Goal: Task Accomplishment & Management: Manage account settings

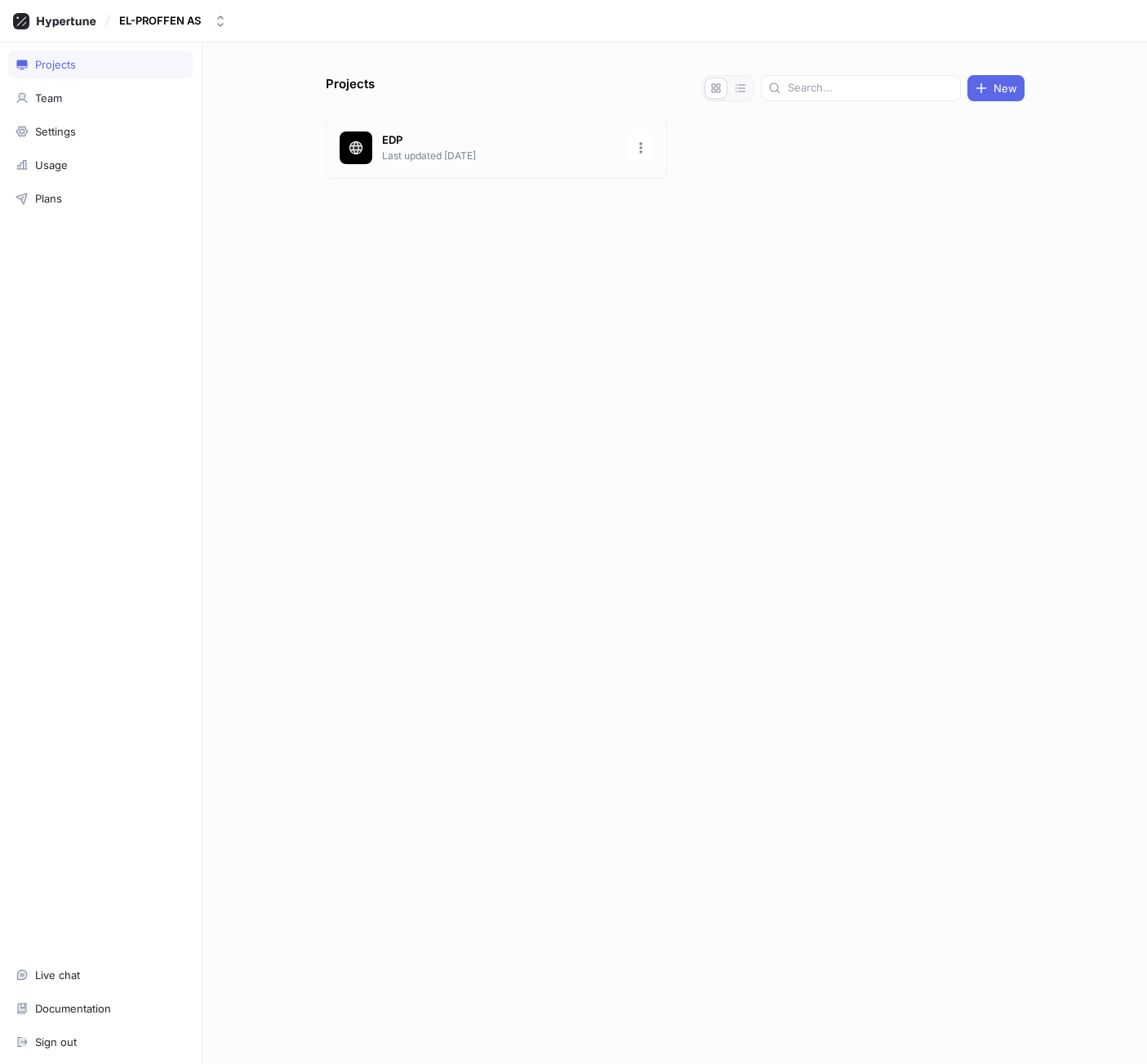
click at [465, 129] on div "EDP Last updated [DATE]" at bounding box center [496, 148] width 341 height 61
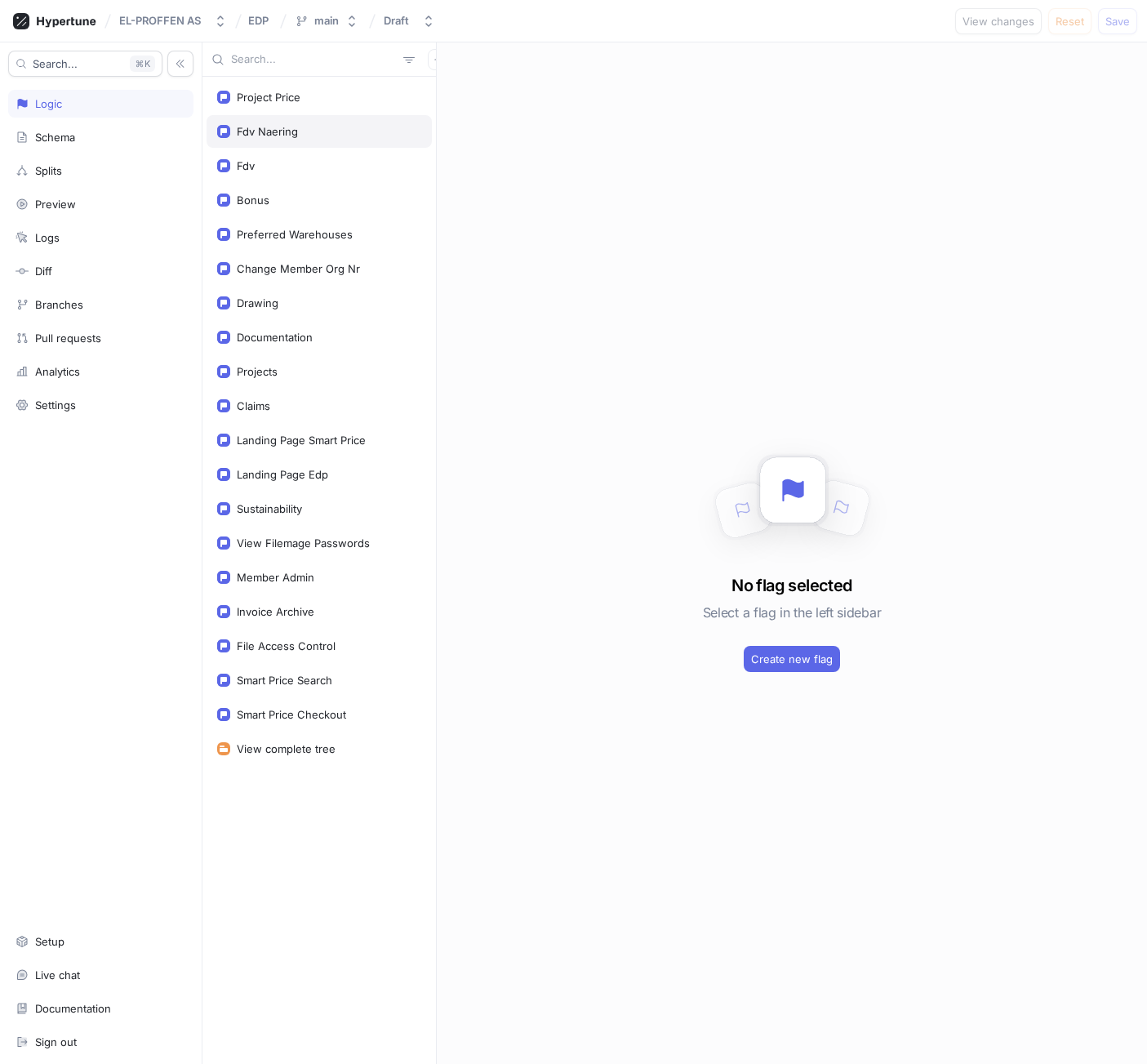
click at [262, 135] on div "Fdv Naering" at bounding box center [267, 131] width 61 height 13
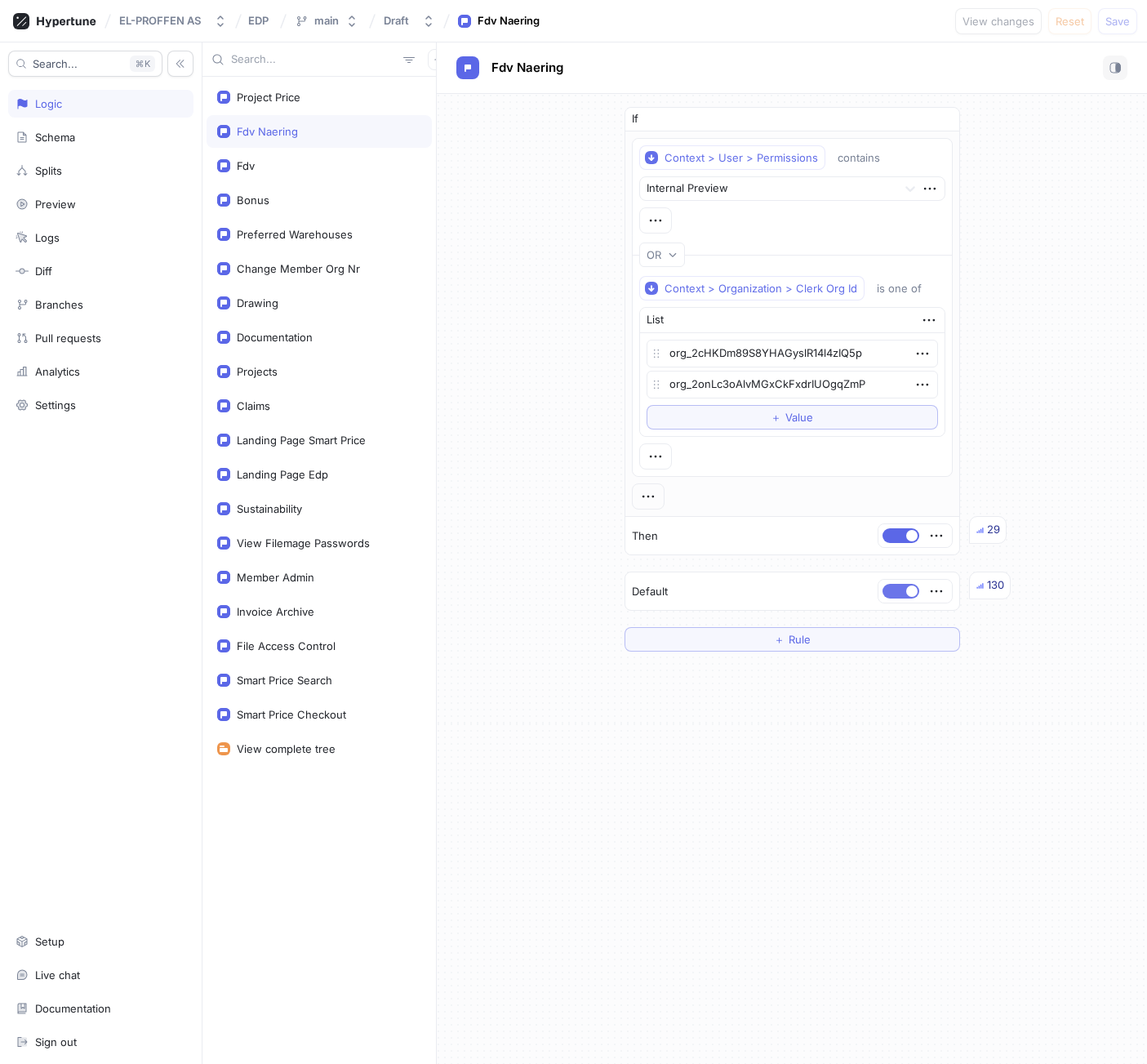
click at [898, 594] on button "button" at bounding box center [901, 591] width 36 height 15
click at [310, 166] on div "Fdv" at bounding box center [319, 165] width 204 height 13
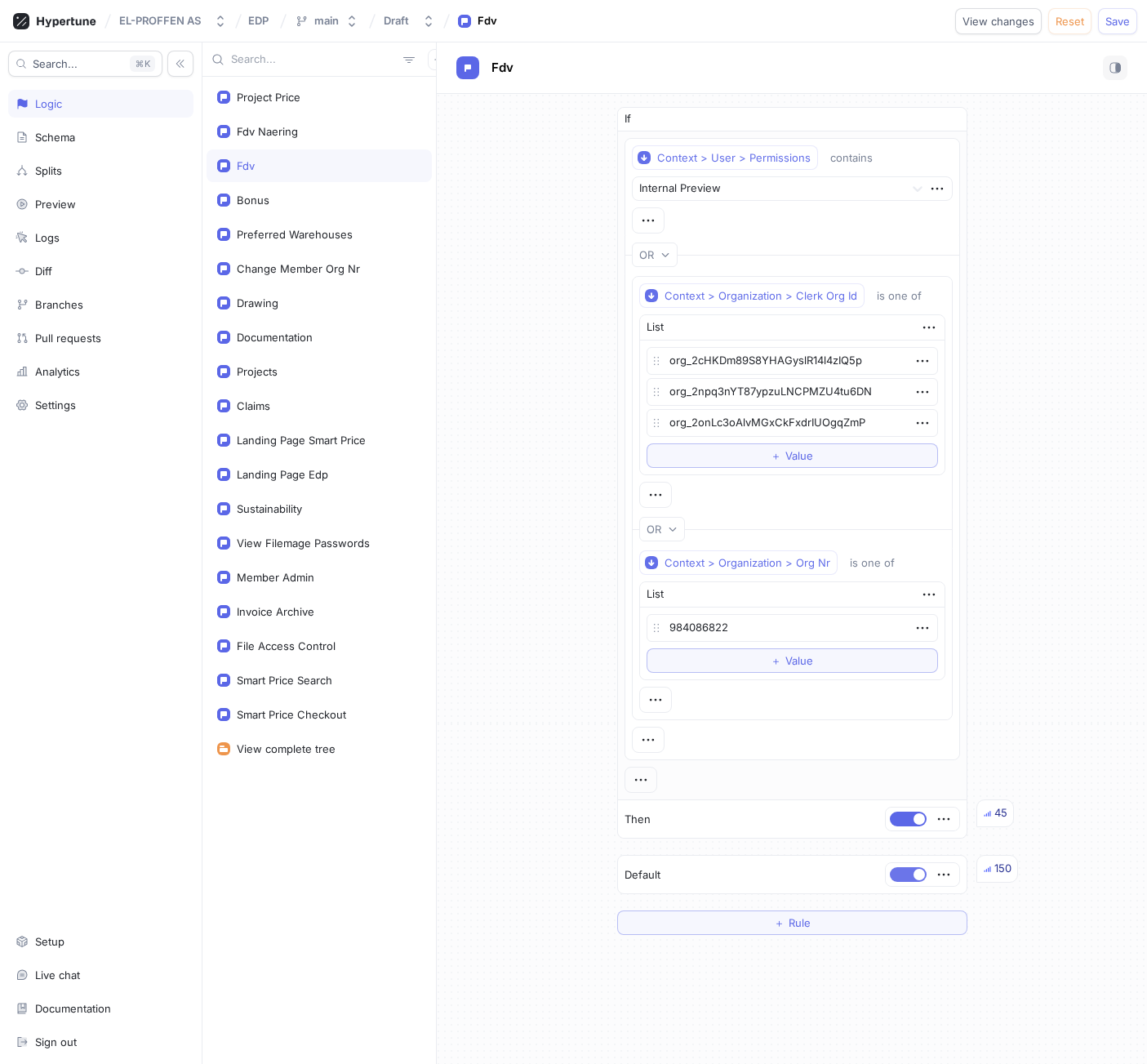
click at [893, 876] on button "button" at bounding box center [908, 875] width 36 height 15
click at [291, 309] on div "Drawing" at bounding box center [319, 302] width 204 height 13
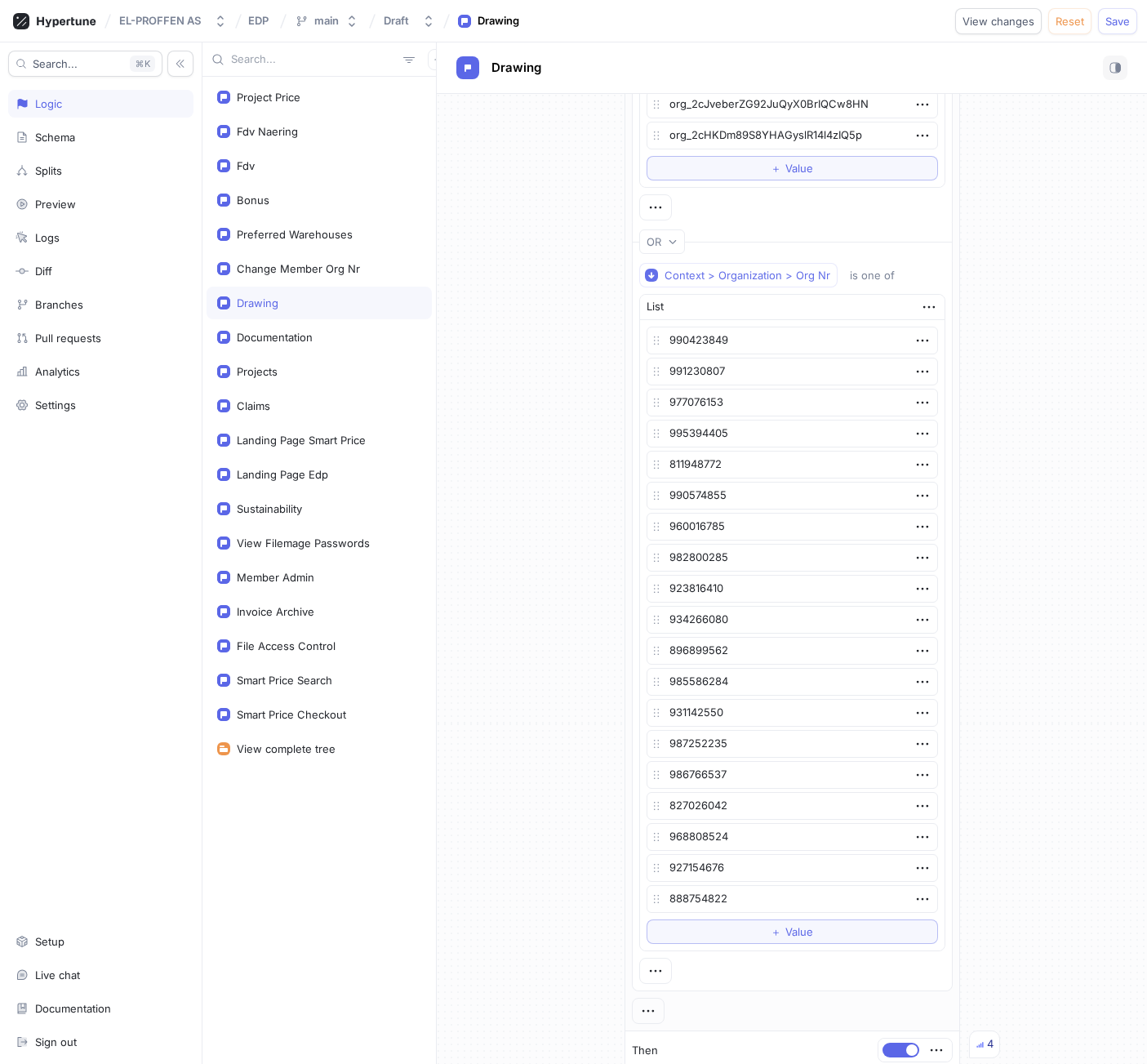
scroll to position [290, 0]
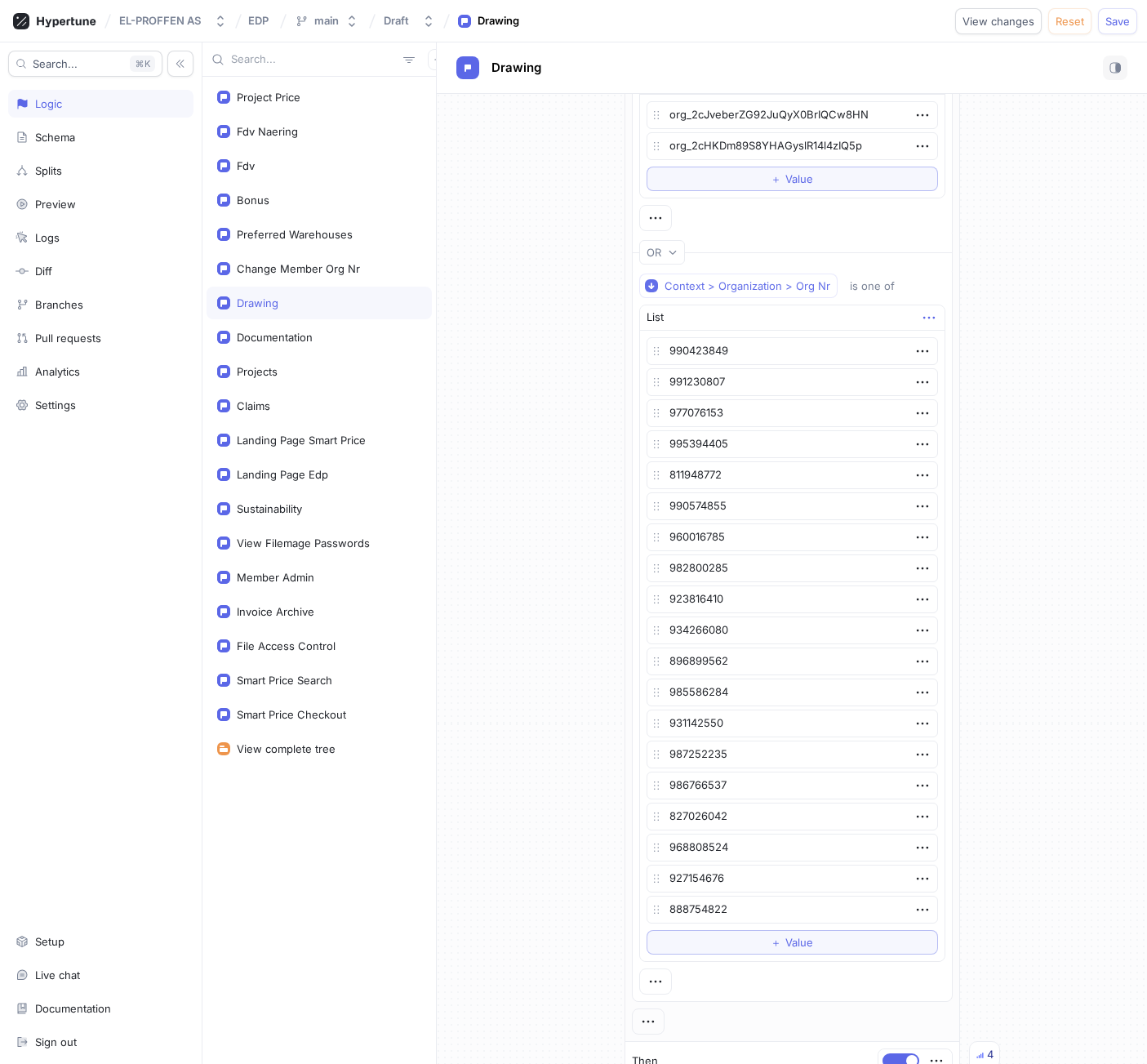
click at [920, 316] on icon "button" at bounding box center [929, 318] width 18 height 18
click at [928, 335] on div "Delete" at bounding box center [984, 347] width 138 height 27
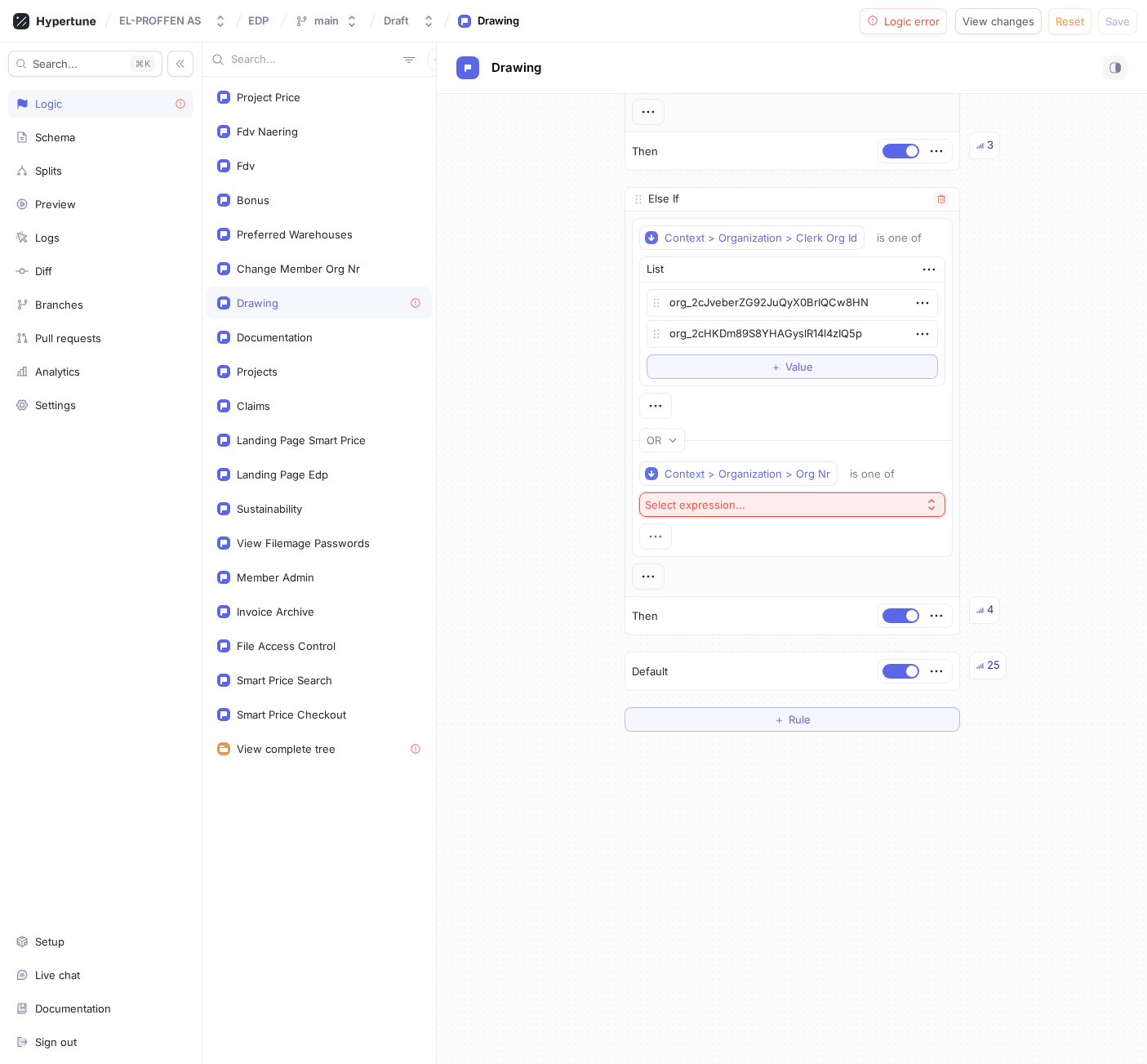
click at [659, 537] on icon "button" at bounding box center [655, 537] width 18 height 18
click at [1076, 275] on div "If Context > User > Permissions contains Internal Preview Then 3 Else If Contex…" at bounding box center [792, 369] width 710 height 753
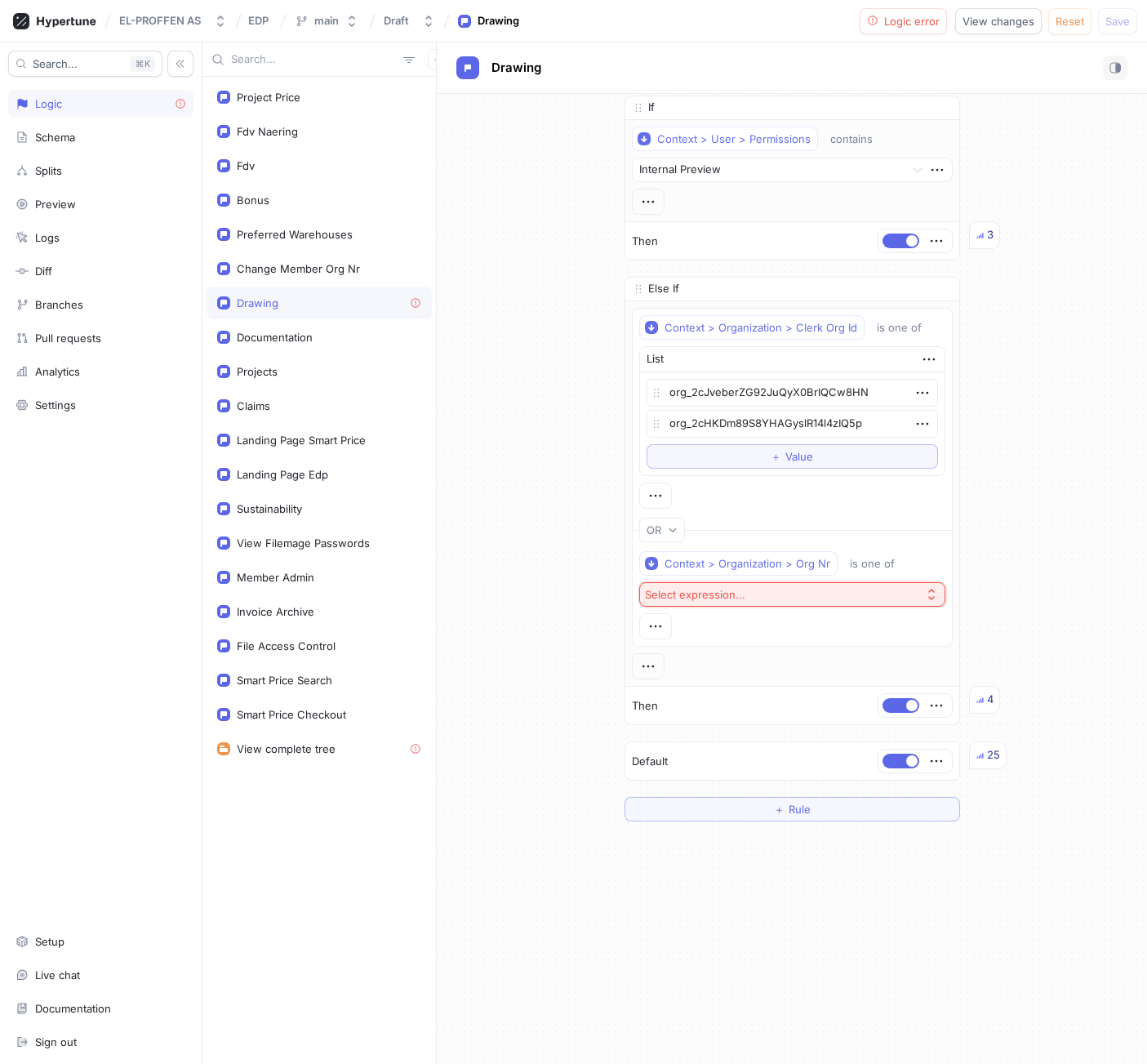
scroll to position [0, 0]
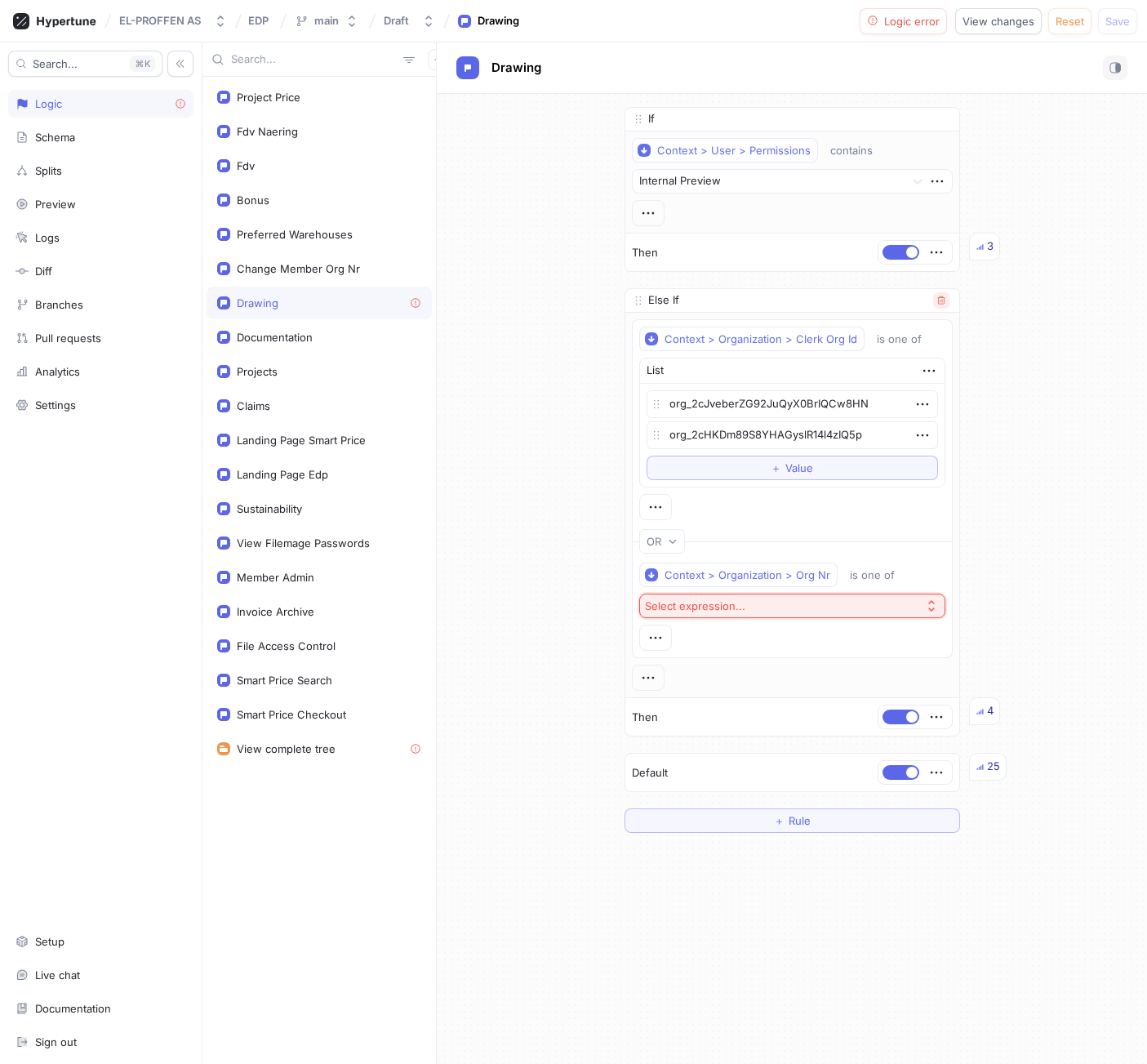
click at [937, 299] on icon "button" at bounding box center [940, 300] width 7 height 8
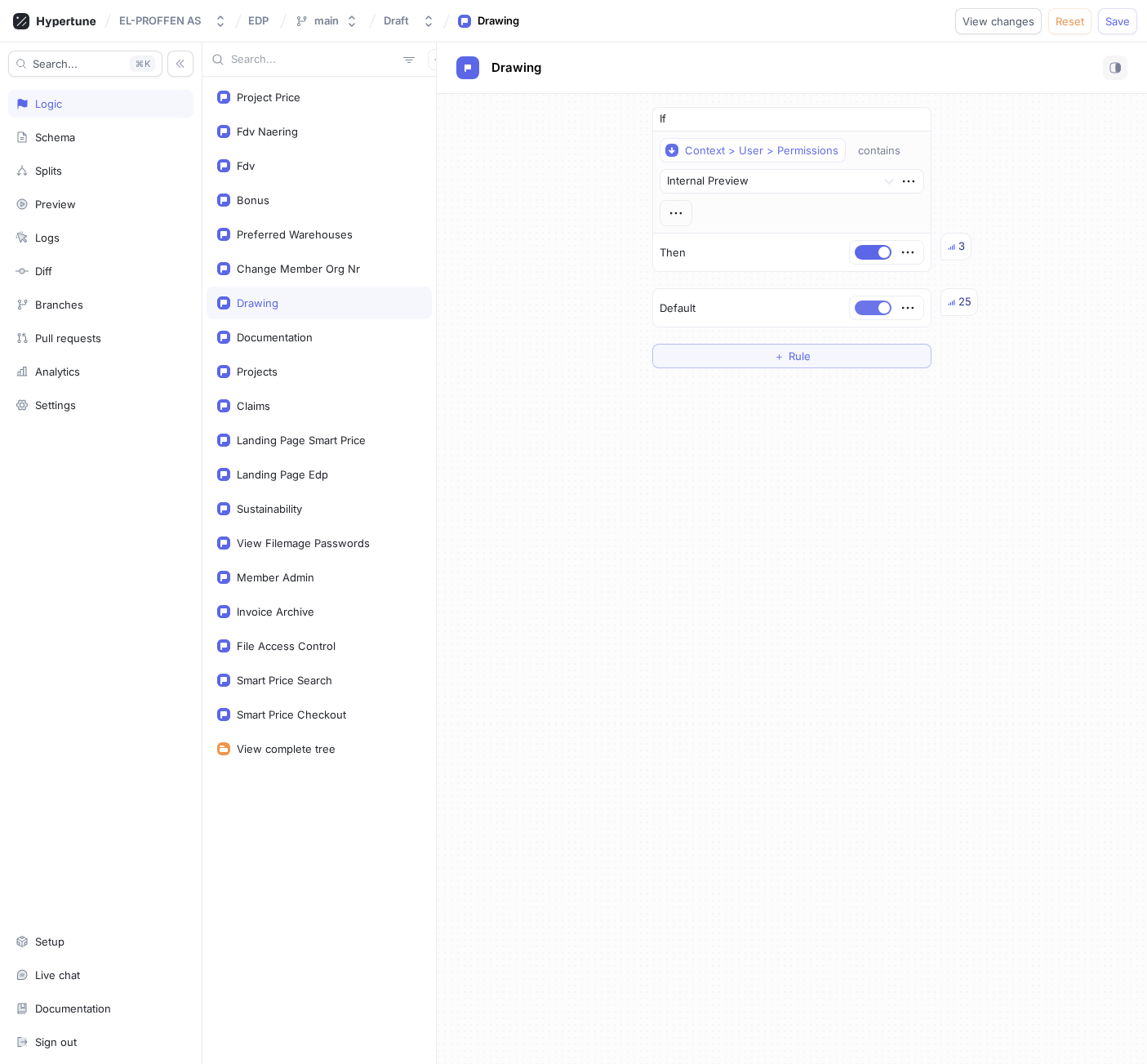
click at [871, 309] on button "button" at bounding box center [872, 307] width 36 height 15
click at [293, 336] on div "Documentation" at bounding box center [274, 337] width 76 height 13
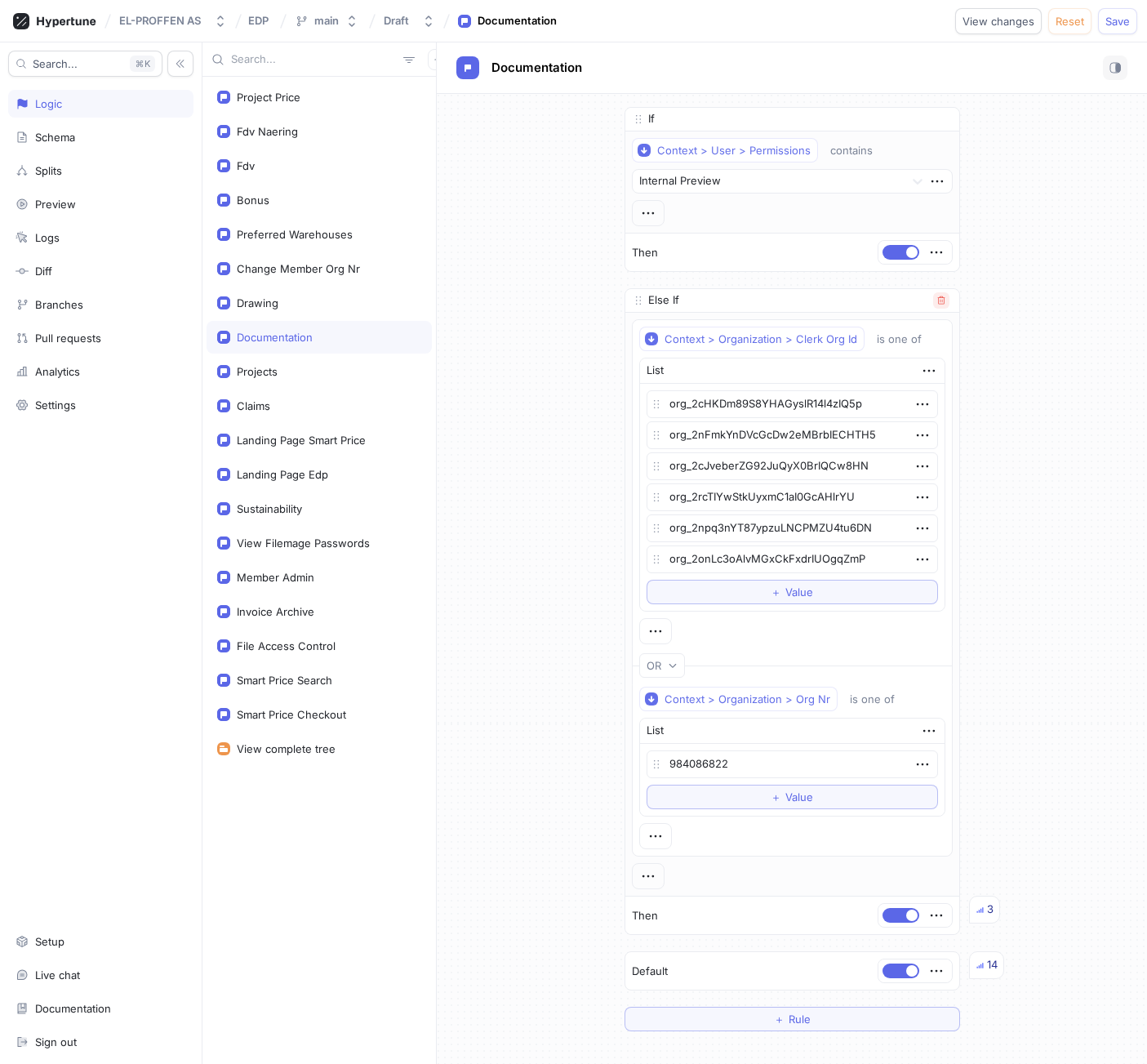
click at [937, 300] on icon "button" at bounding box center [942, 300] width 10 height 10
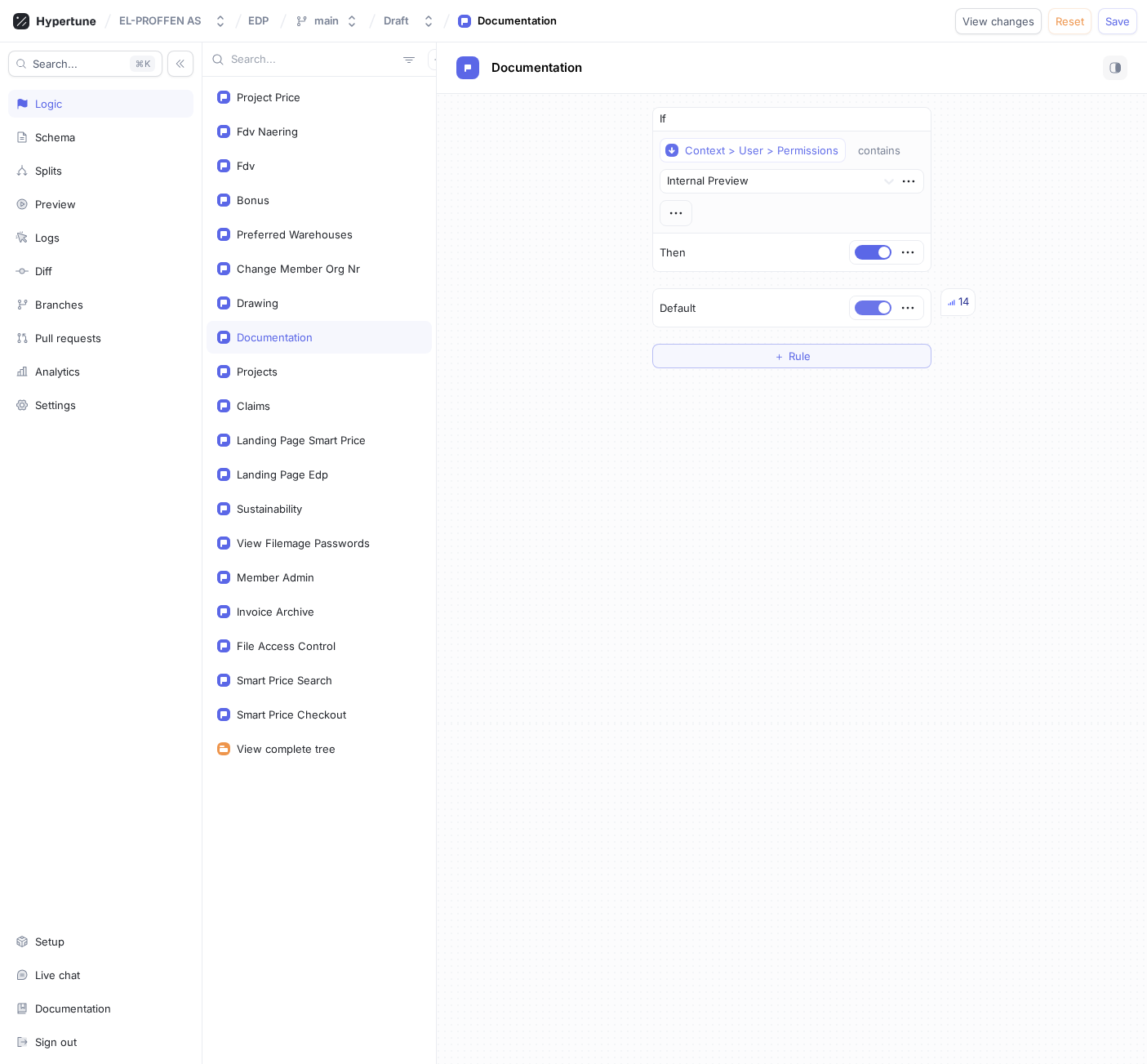
click at [865, 307] on button "button" at bounding box center [872, 307] width 36 height 15
click at [879, 307] on span "button" at bounding box center [885, 308] width 12 height 12
click at [865, 307] on button "button" at bounding box center [872, 307] width 36 height 15
click at [368, 368] on div "Projects" at bounding box center [319, 371] width 204 height 13
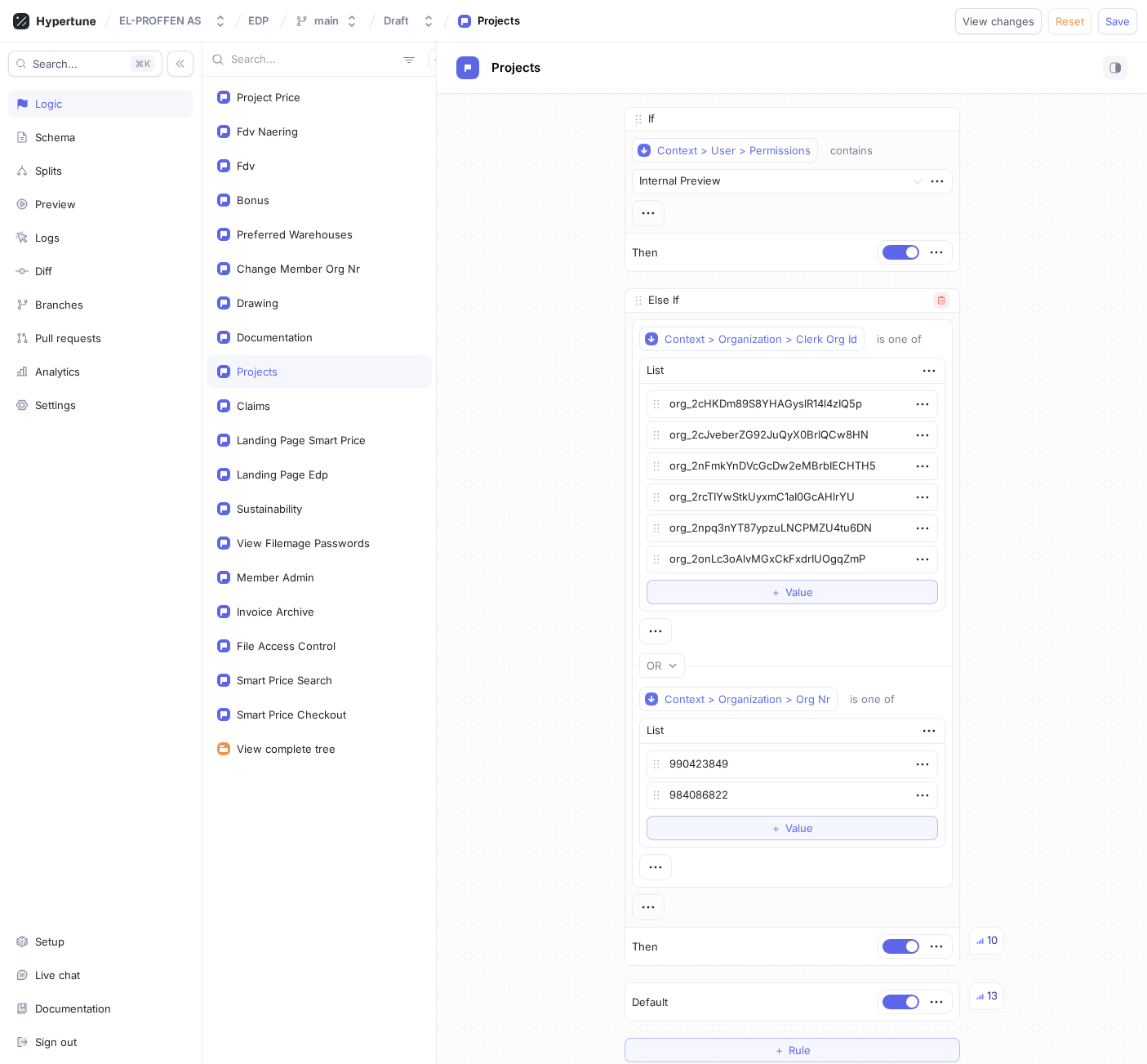
click at [937, 299] on button "button" at bounding box center [941, 300] width 17 height 17
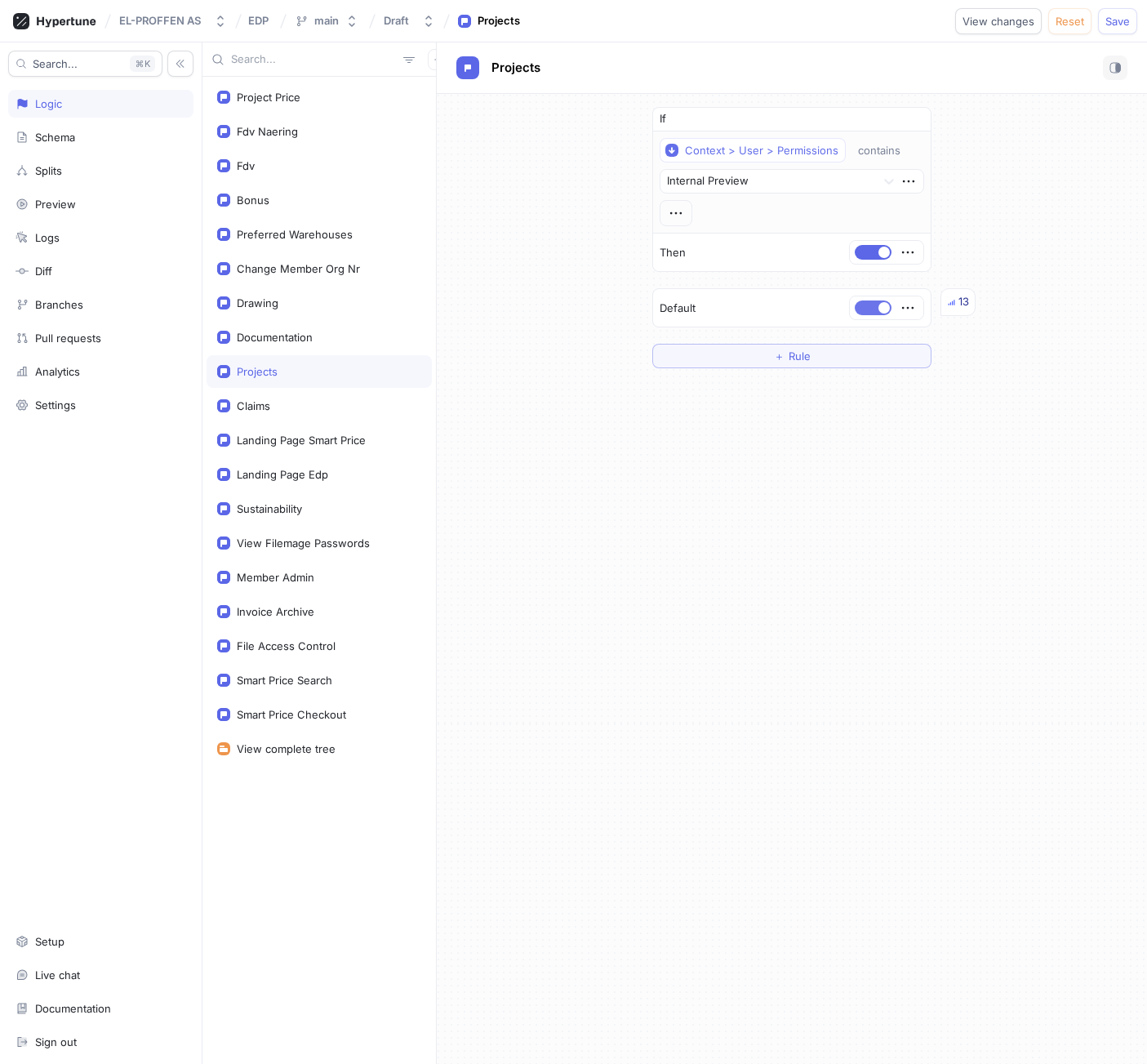
click at [865, 308] on button "button" at bounding box center [872, 307] width 36 height 15
click at [281, 173] on div "Fdv" at bounding box center [320, 165] width 226 height 32
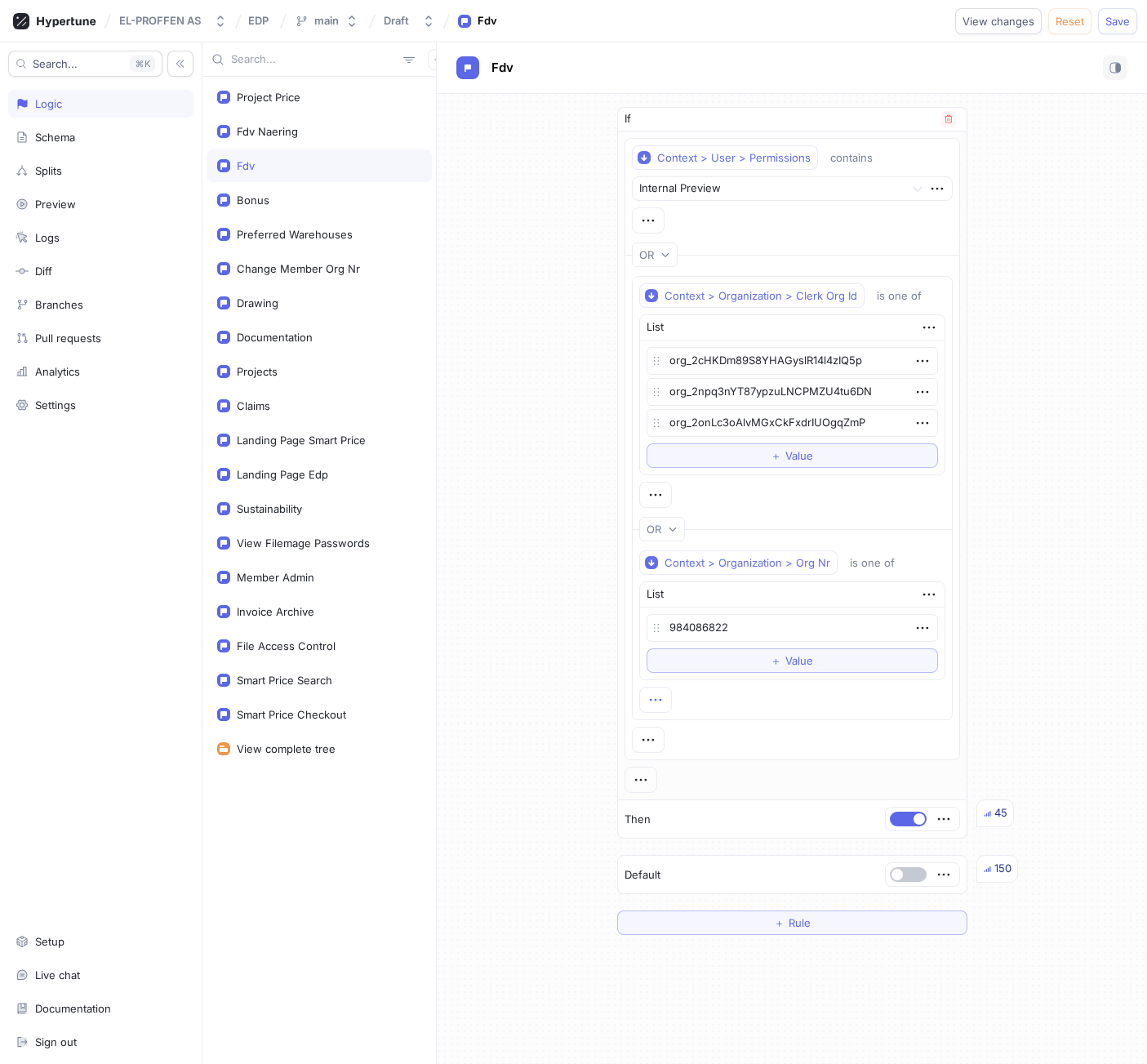
click at [653, 697] on icon "button" at bounding box center [655, 700] width 18 height 18
click at [713, 793] on div "Delete" at bounding box center [715, 785] width 138 height 27
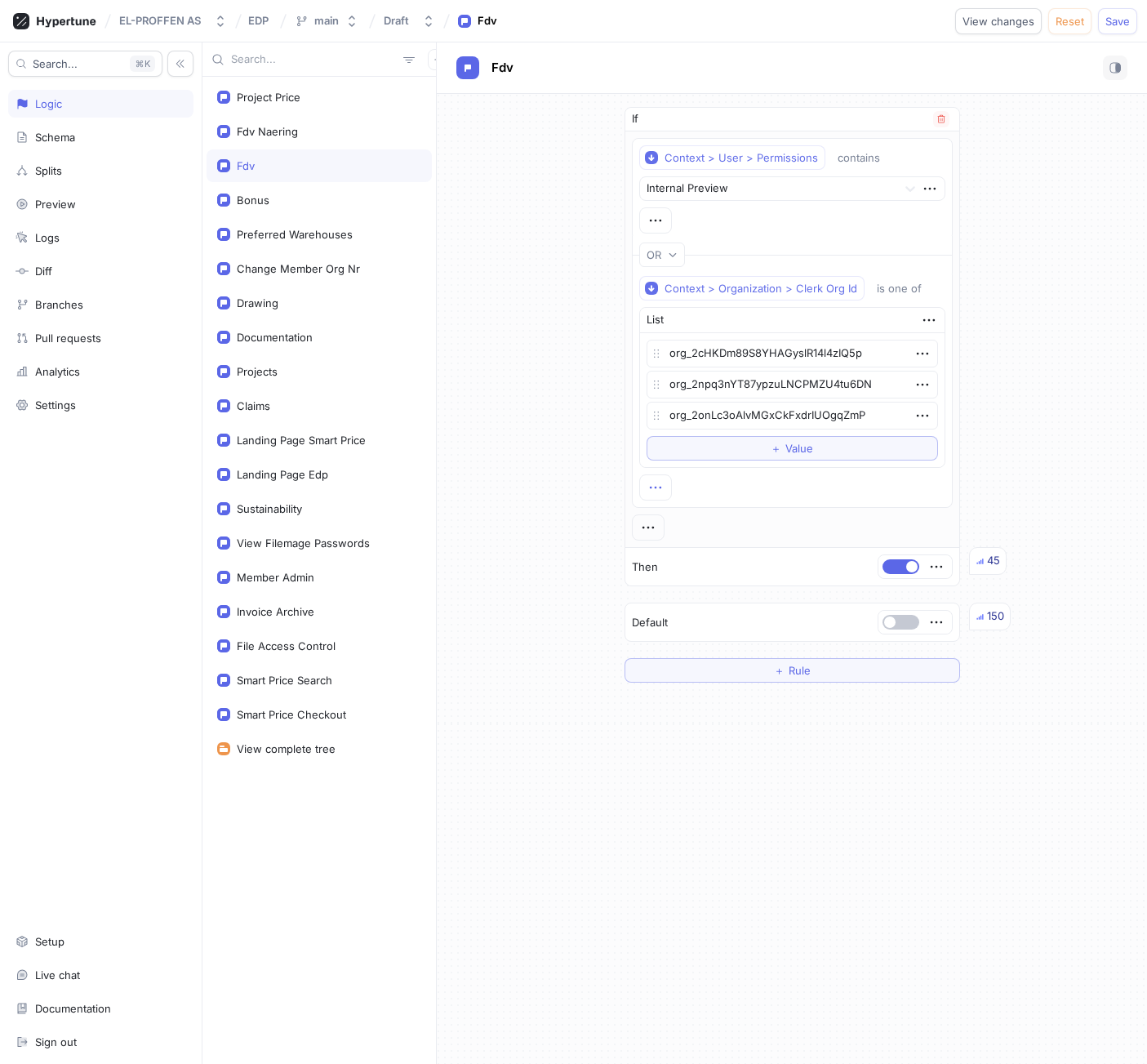
click at [659, 486] on icon "button" at bounding box center [655, 488] width 18 height 18
click at [704, 574] on p "Delete" at bounding box center [690, 572] width 32 height 17
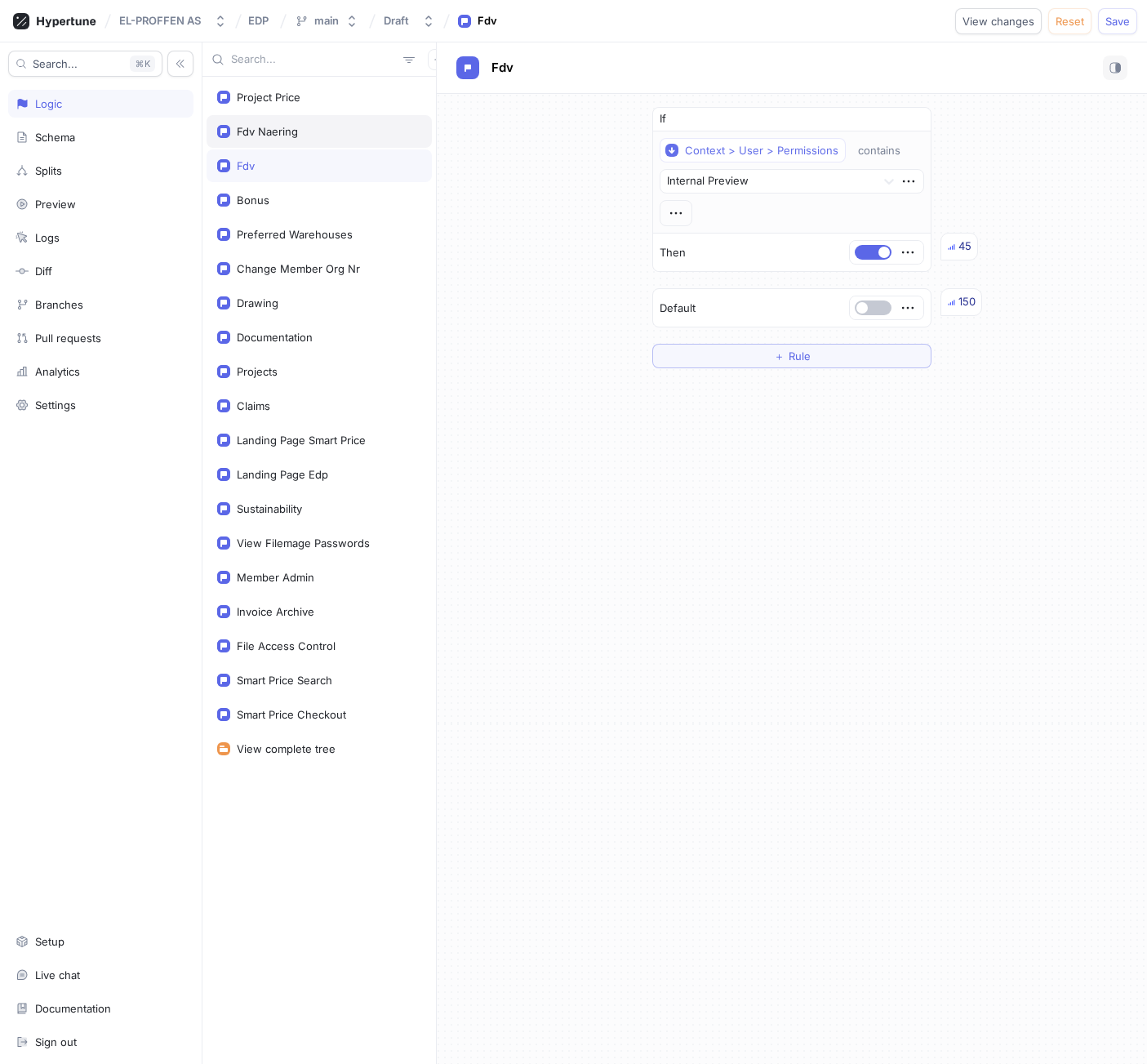
click at [265, 131] on div "Fdv Naering" at bounding box center [267, 131] width 61 height 13
type textarea "x"
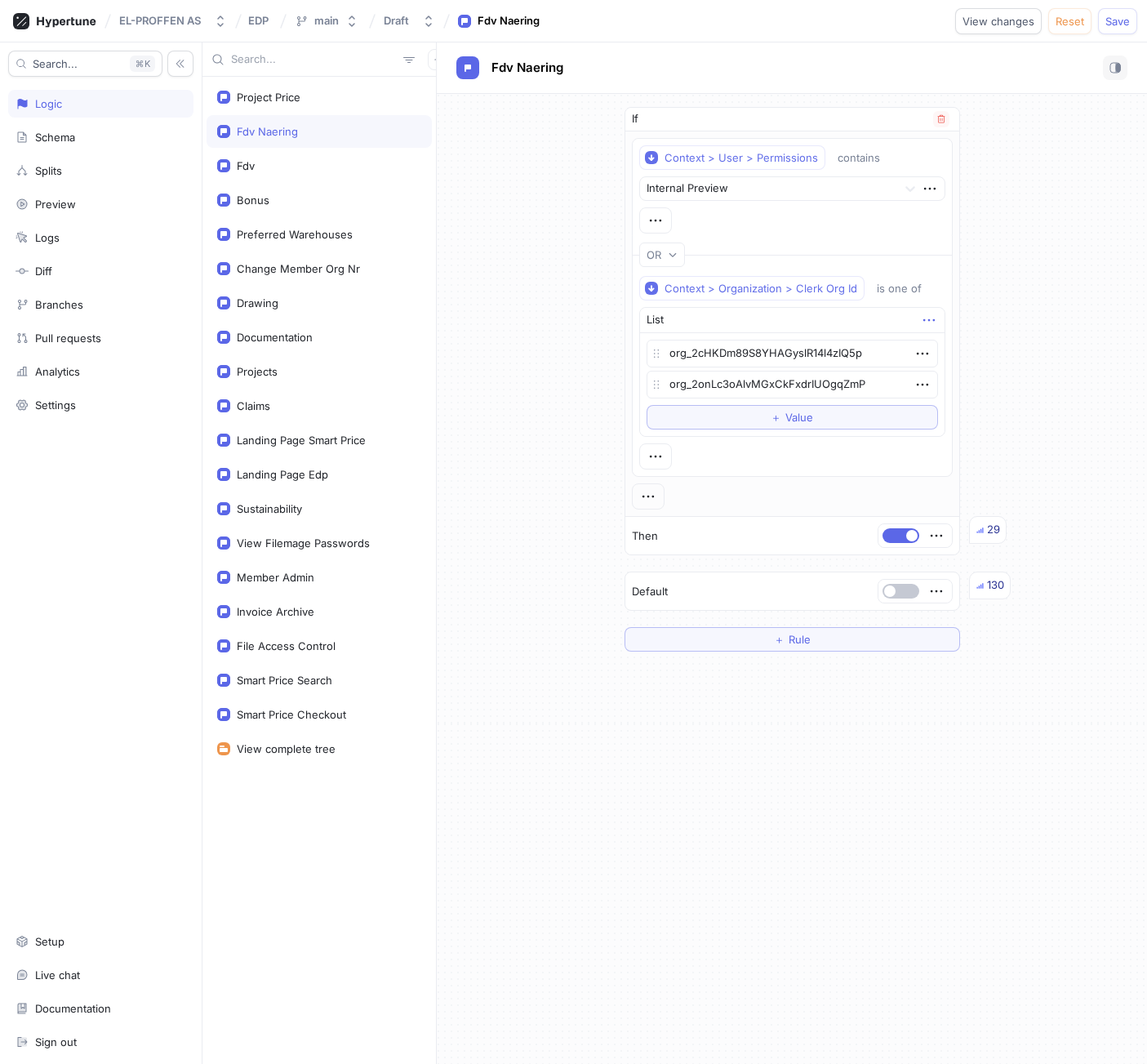
click at [925, 320] on icon "button" at bounding box center [928, 320] width 12 height 2
click at [967, 353] on p "Delete" at bounding box center [958, 350] width 32 height 17
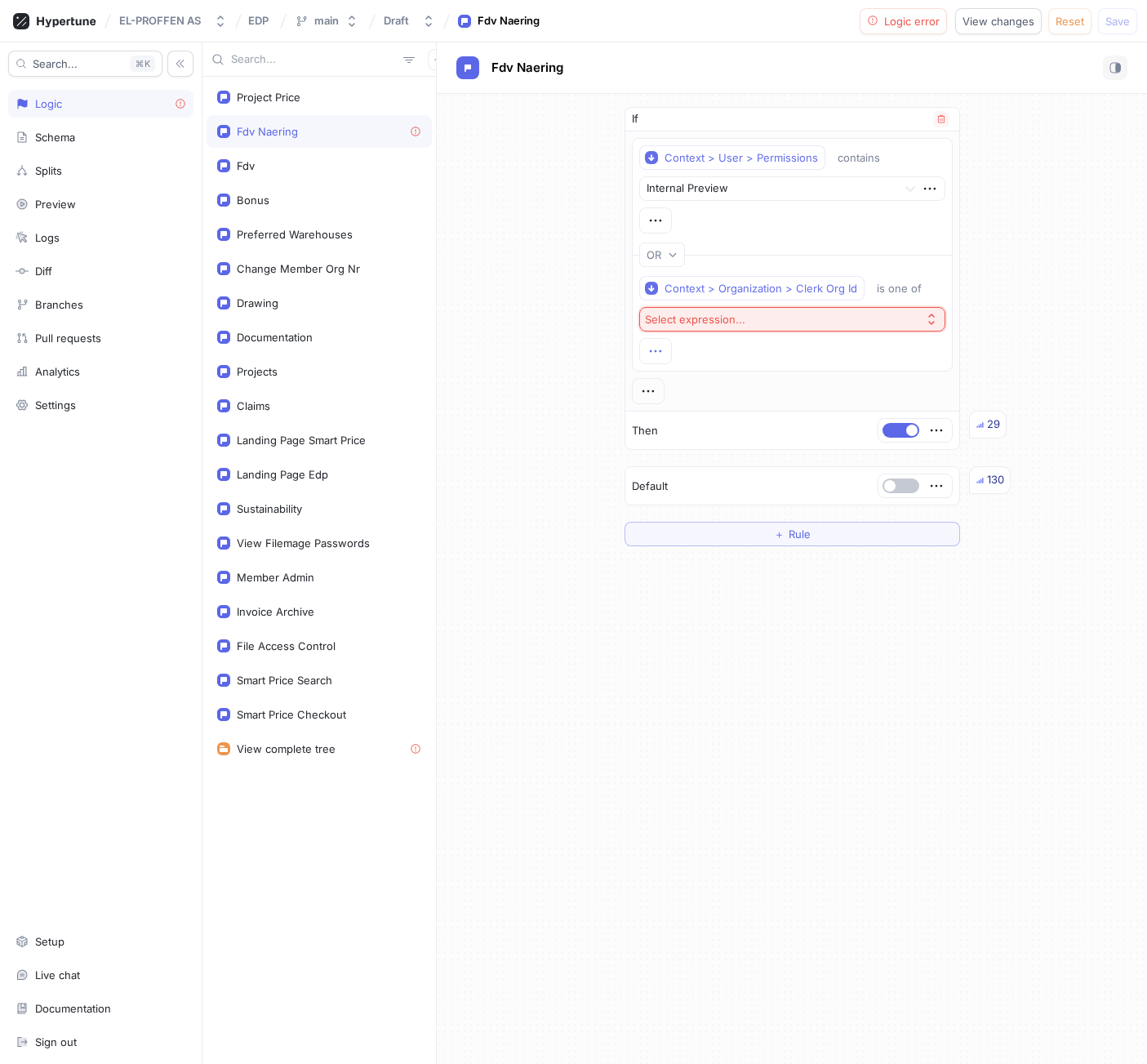
click at [660, 351] on icon "button" at bounding box center [655, 351] width 12 height 2
click at [711, 433] on div "Delete" at bounding box center [722, 436] width 138 height 27
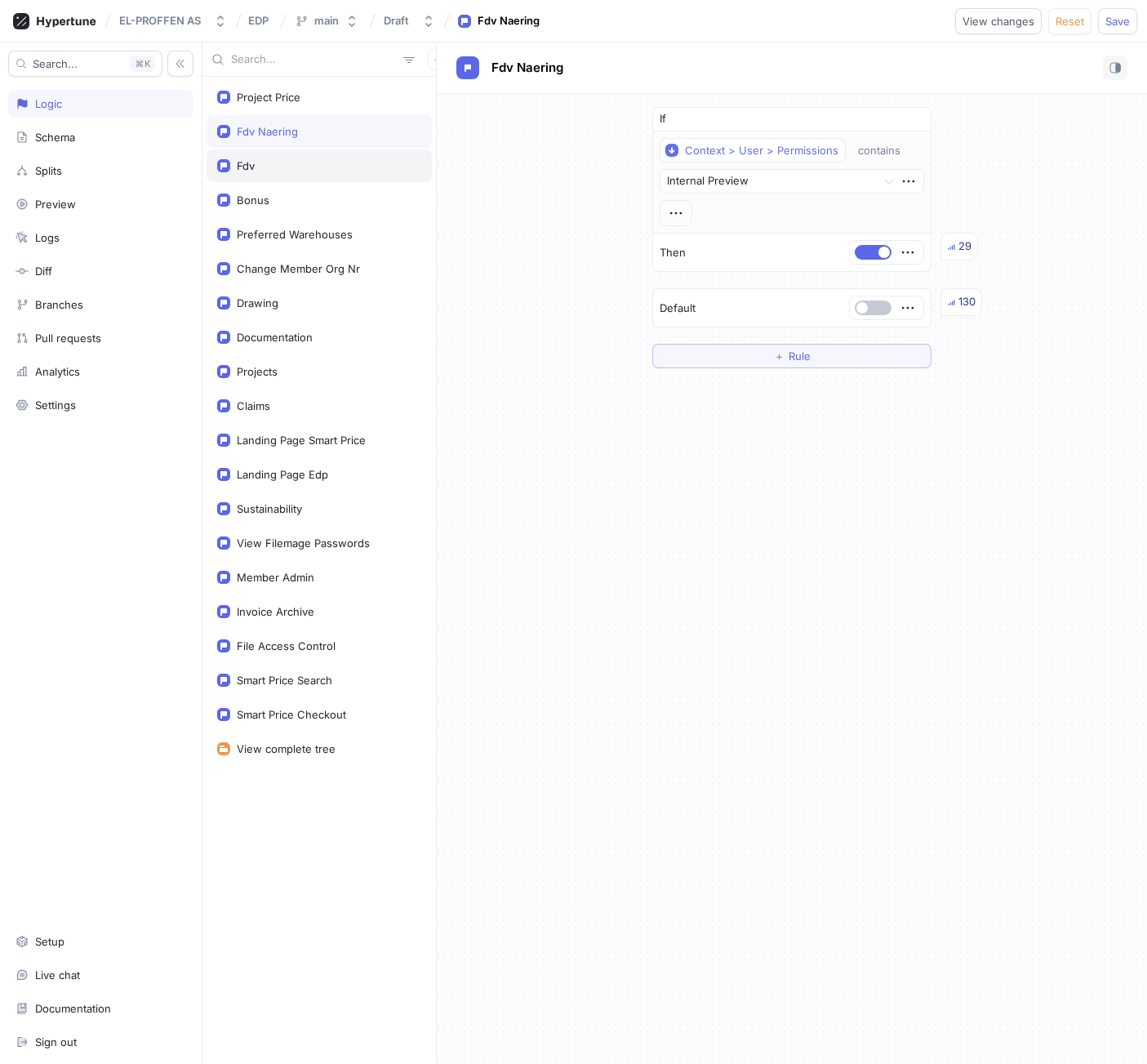
click at [284, 166] on div "Fdv" at bounding box center [319, 165] width 204 height 13
click at [295, 292] on div "Drawing" at bounding box center [320, 302] width 226 height 32
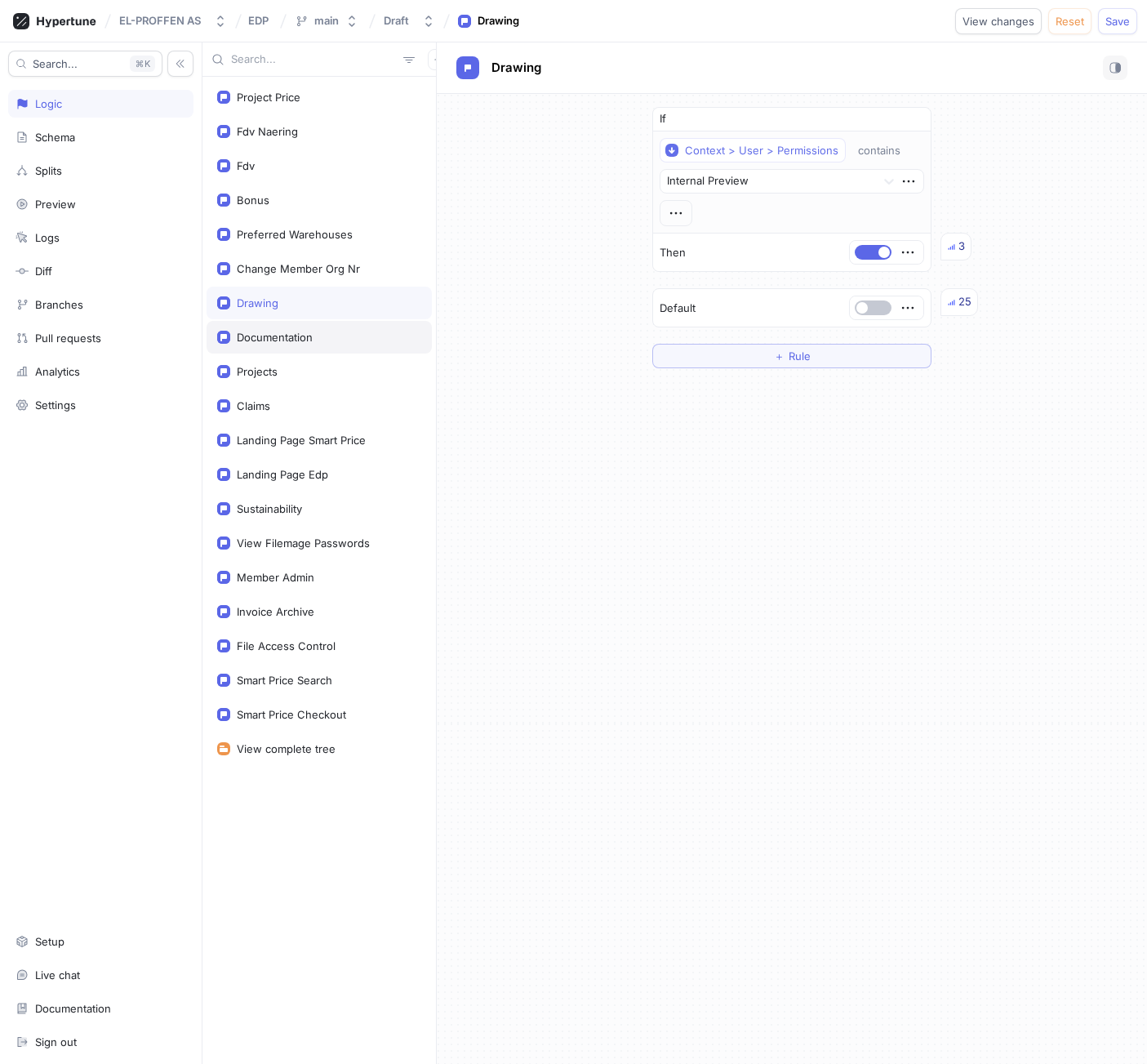
click at [293, 329] on div "Documentation" at bounding box center [320, 337] width 226 height 32
click at [292, 368] on div "Projects" at bounding box center [319, 371] width 204 height 13
click at [900, 599] on div "If Context > User > Permissions contains Internal Preview Then Default 13 ＋ Rule" at bounding box center [792, 579] width 710 height 971
click at [1121, 22] on span "Save" at bounding box center [1118, 22] width 25 height 10
click at [551, 391] on div "If Context > User > Permissions contains Internal Preview Then Default 13 ＋ Rule" at bounding box center [792, 579] width 710 height 971
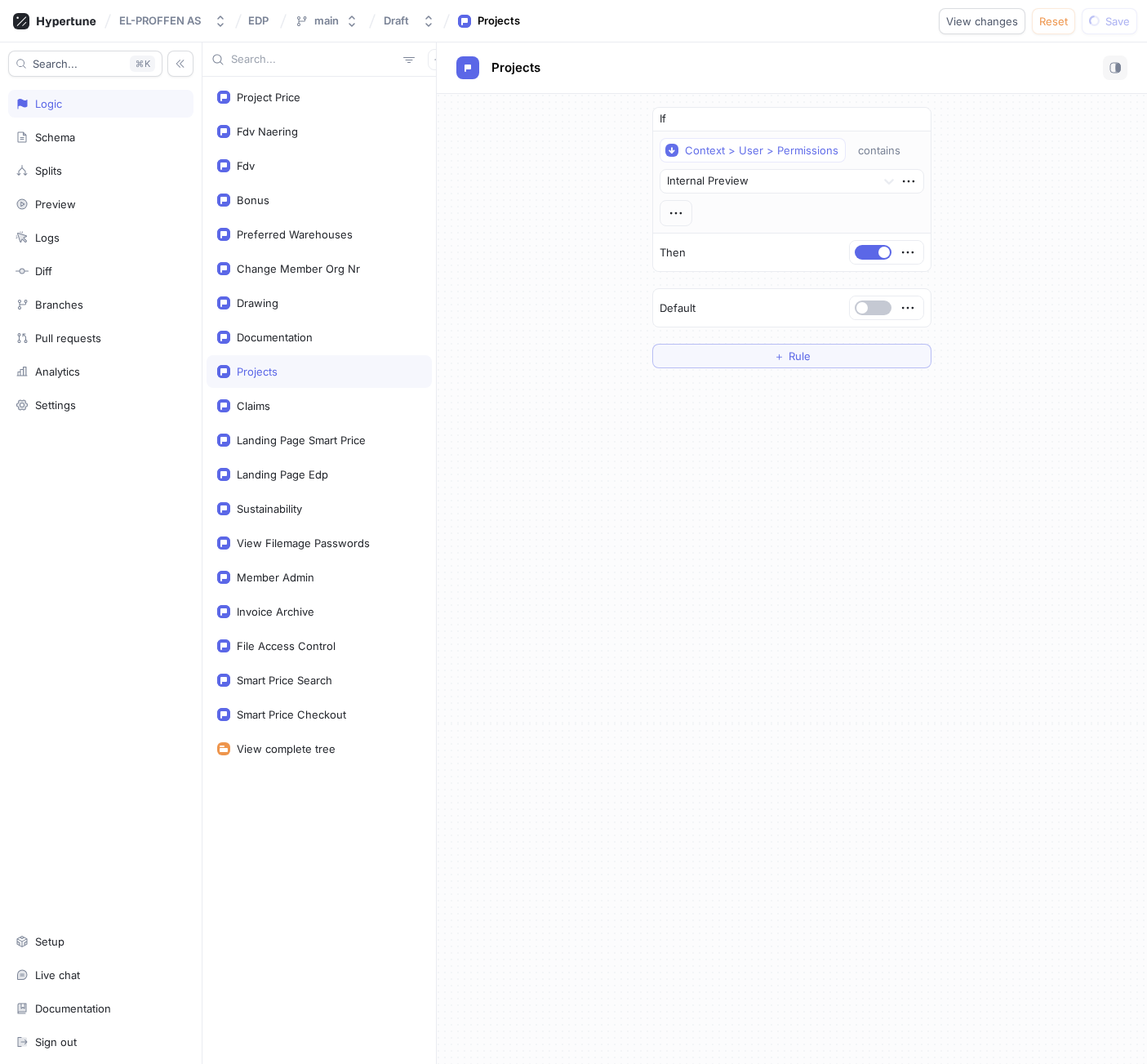
click at [708, 689] on div "If Context > User > Permissions contains Internal Preview Then Default ＋ Rule" at bounding box center [792, 579] width 710 height 971
click at [799, 833] on div "If Context > User > Permissions contains Internal Preview Then Default ＋ Rule" at bounding box center [792, 579] width 710 height 971
click at [674, 620] on div "If Context > User > Permissions contains Internal Preview Then Default ＋ Rule" at bounding box center [792, 579] width 710 height 971
drag, startPoint x: 539, startPoint y: 241, endPoint x: 592, endPoint y: 269, distance: 59.9
click at [539, 241] on div "If Context > User > Permissions contains Internal Preview Then Default ＋ Rule" at bounding box center [792, 238] width 710 height 288
